Goal: Task Accomplishment & Management: Manage account settings

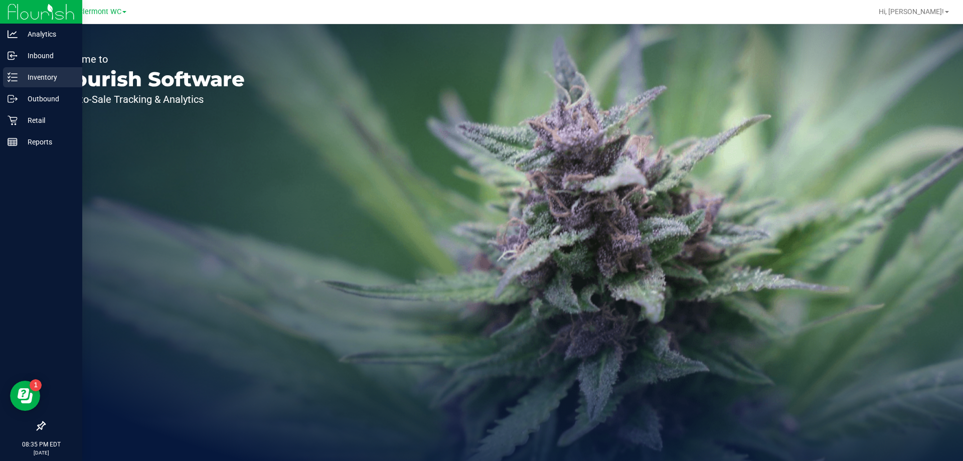
click at [14, 81] on line at bounding box center [15, 81] width 6 height 0
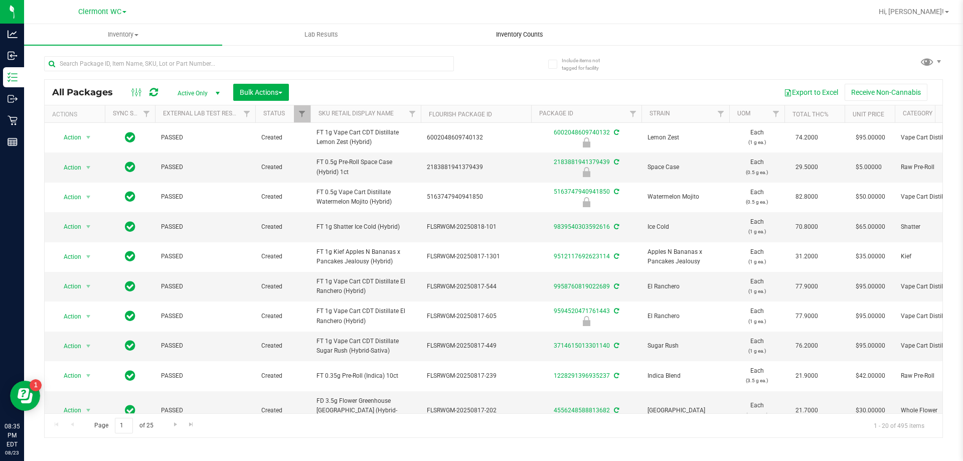
click at [519, 32] on span "Inventory Counts" at bounding box center [519, 34] width 74 height 9
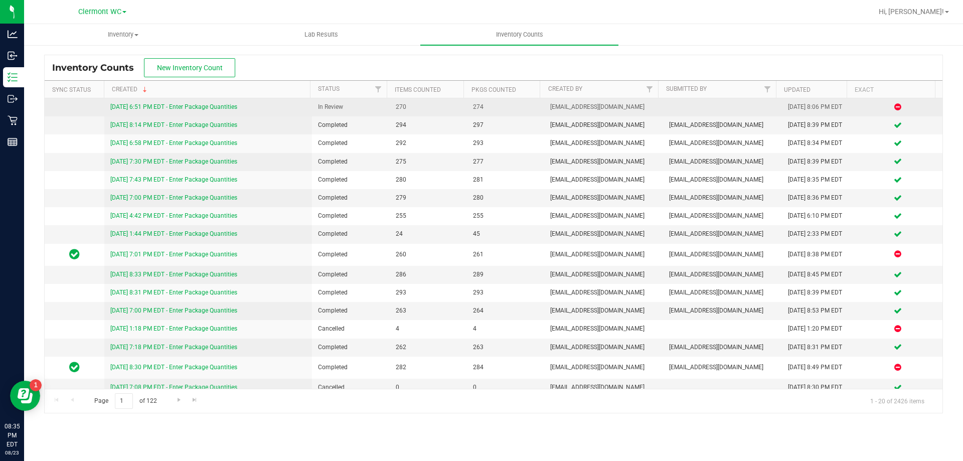
click at [217, 107] on link "[DATE] 6:51 PM EDT - Enter Package Quantities" at bounding box center [173, 106] width 127 height 7
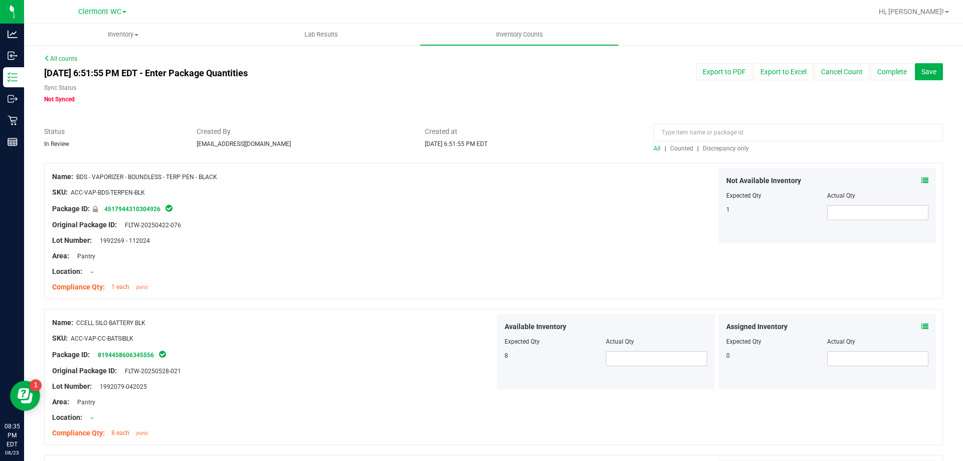
click at [722, 150] on span "Discrepancy only" at bounding box center [725, 148] width 46 height 7
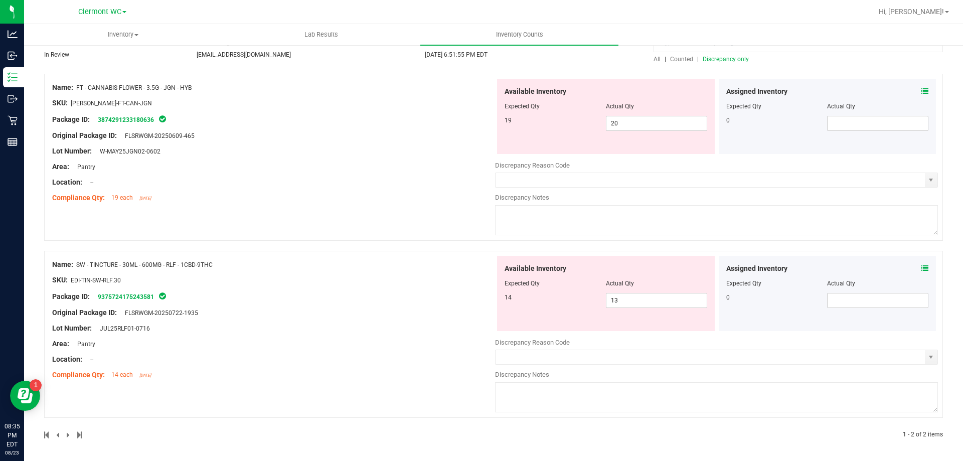
scroll to position [90, 0]
click at [623, 300] on span "13 13" at bounding box center [656, 299] width 101 height 15
type input "14"
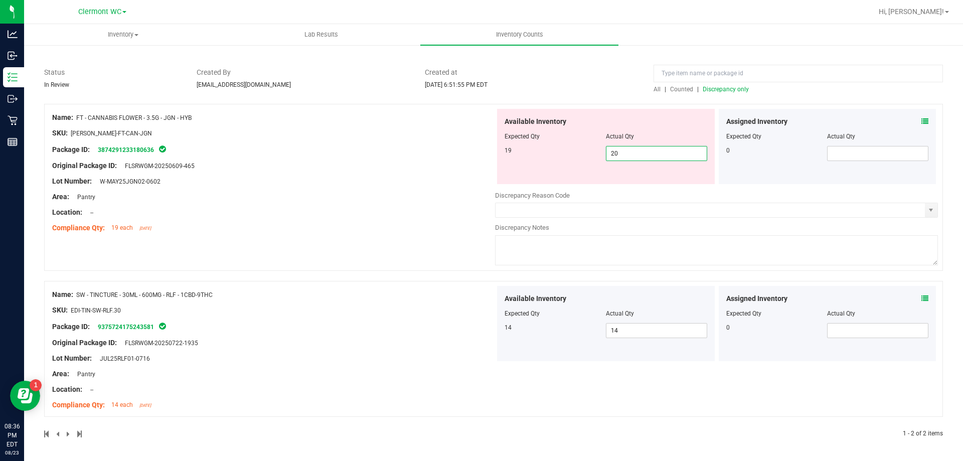
drag, startPoint x: 616, startPoint y: 155, endPoint x: 595, endPoint y: 159, distance: 20.9
click at [596, 159] on div "19 20 20" at bounding box center [605, 153] width 203 height 15
type input "19"
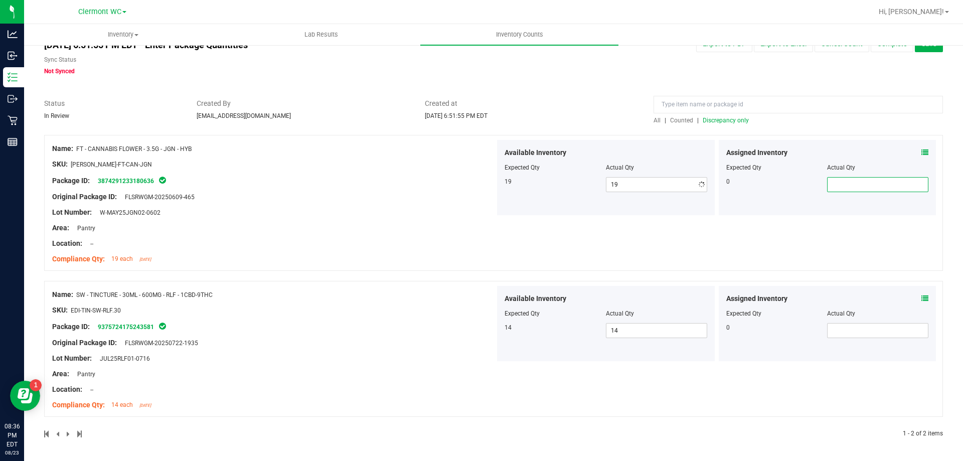
scroll to position [28, 0]
click at [281, 247] on div "Location: --" at bounding box center [273, 243] width 443 height 11
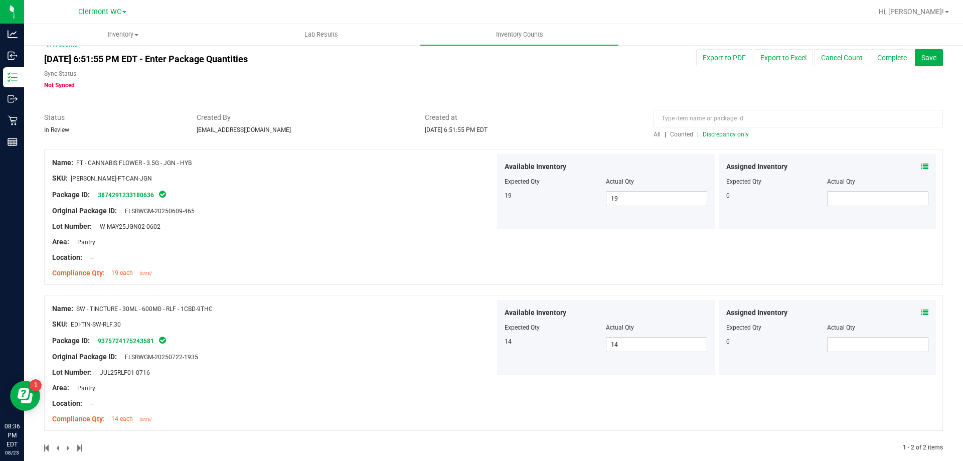
scroll to position [0, 0]
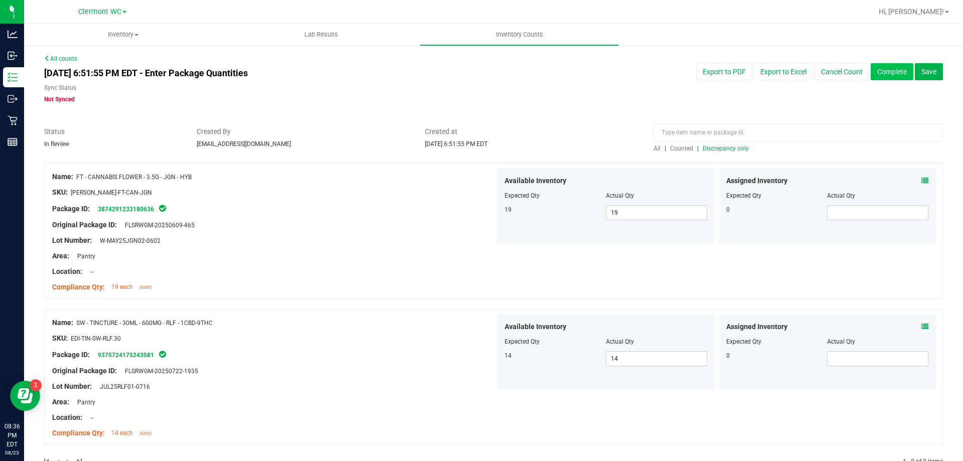
click at [889, 72] on button "Complete" at bounding box center [891, 71] width 43 height 17
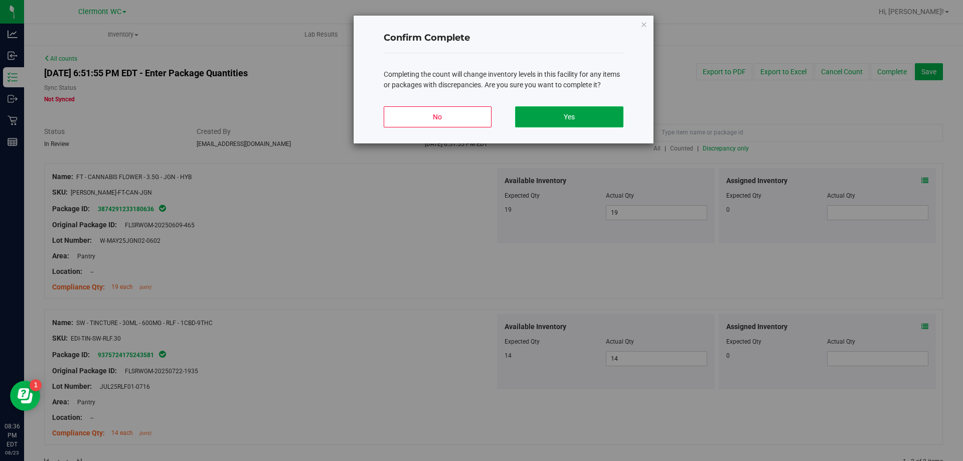
click at [564, 112] on button "Yes" at bounding box center [569, 116] width 108 height 21
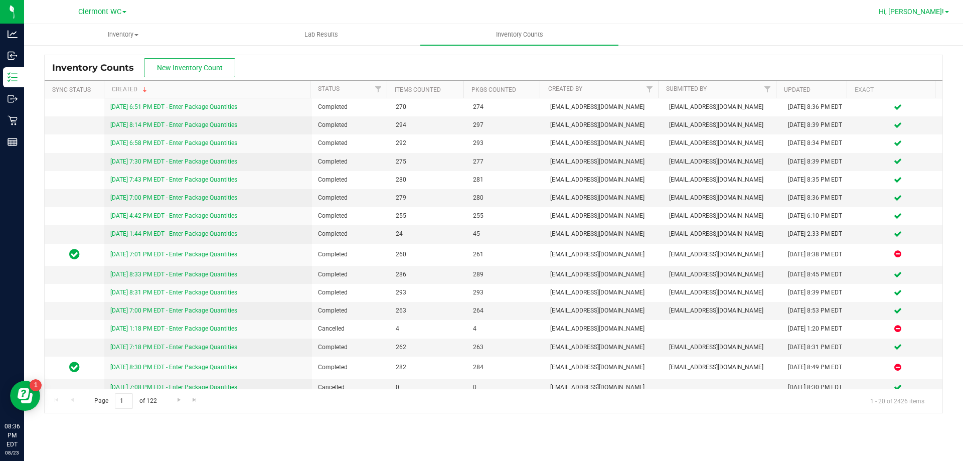
click at [940, 13] on span "Hi, [PERSON_NAME]!" at bounding box center [910, 12] width 65 height 8
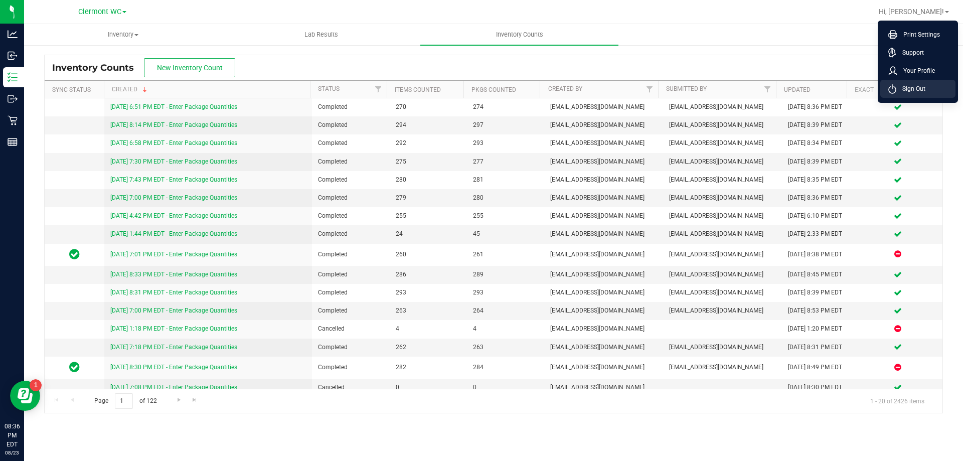
click at [915, 85] on span "Sign Out" at bounding box center [910, 89] width 29 height 10
